Goal: Task Accomplishment & Management: Manage account settings

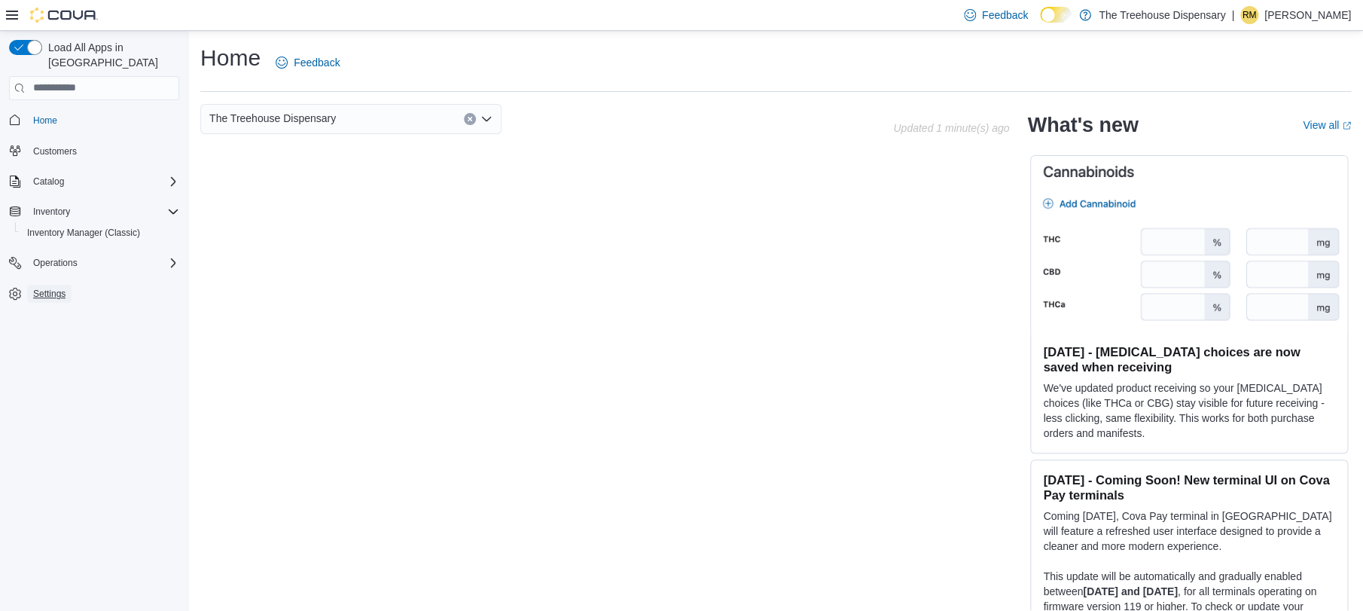
click at [68, 285] on link "Settings" at bounding box center [49, 294] width 44 height 18
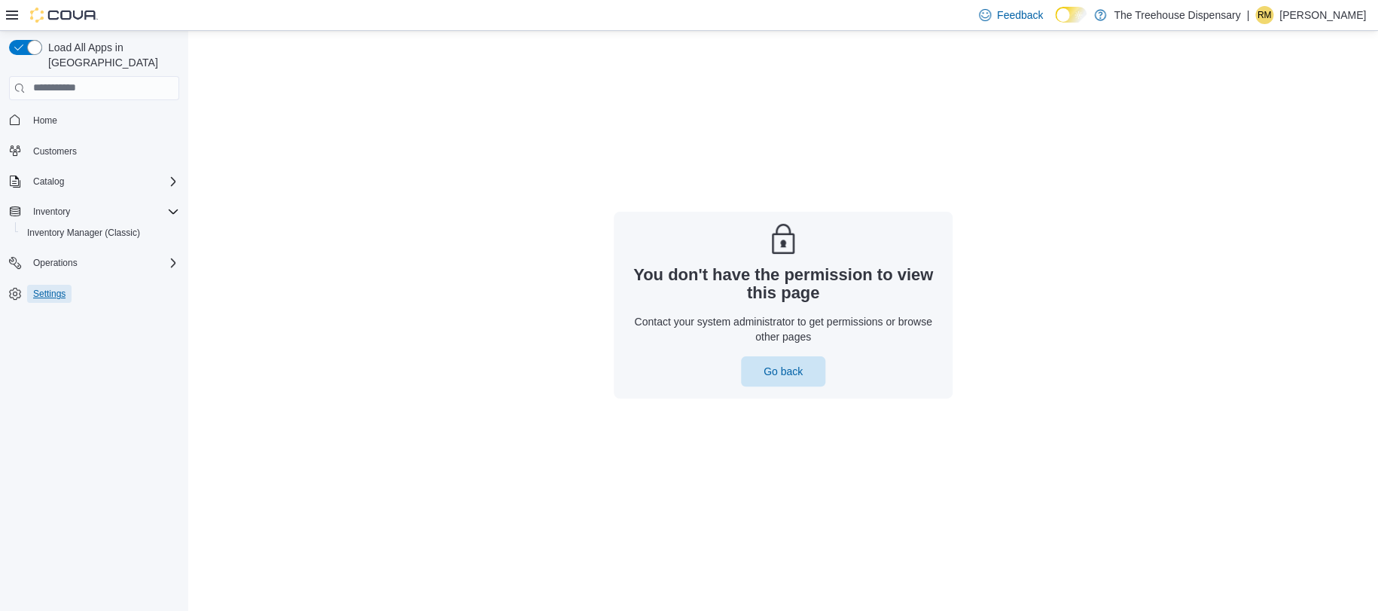
click at [68, 285] on link "Settings" at bounding box center [49, 294] width 44 height 18
click at [1297, 8] on p "Rudolph Molina" at bounding box center [1323, 15] width 87 height 18
click at [1262, 145] on span "Sign Out" at bounding box center [1269, 145] width 41 height 15
